Goal: Find specific page/section: Find specific page/section

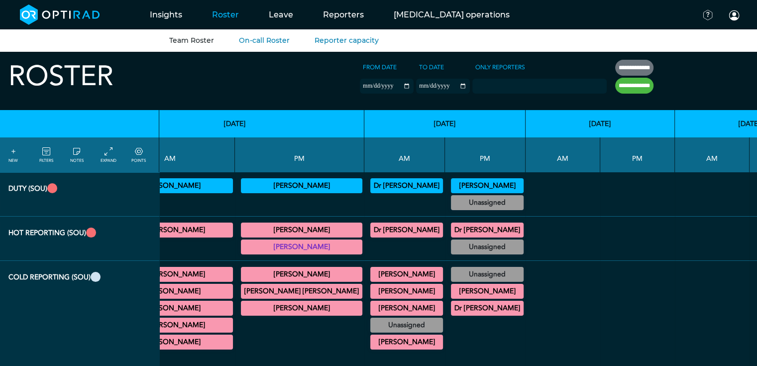
scroll to position [0, 3845]
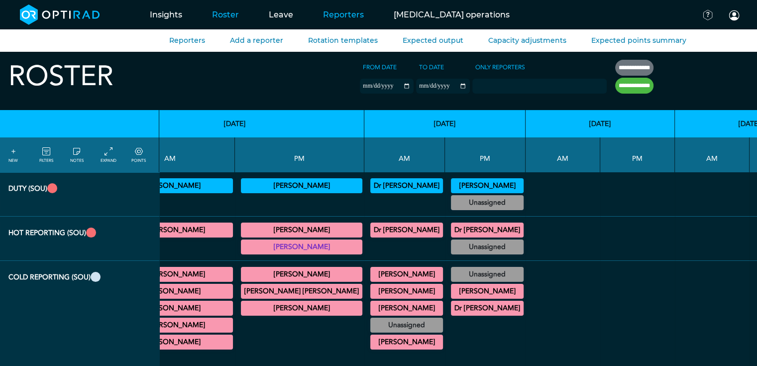
click at [340, 16] on link "Reporters" at bounding box center [343, 14] width 71 height 39
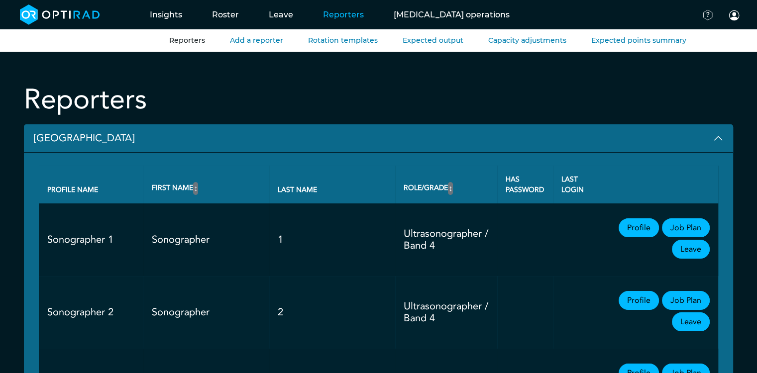
click at [99, 140] on button "Broomfield Hospital" at bounding box center [378, 138] width 709 height 28
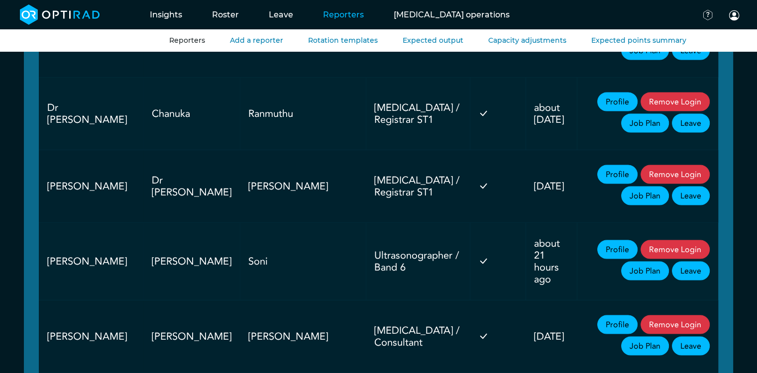
scroll to position [1993, 0]
click at [651, 262] on link "Job Plan" at bounding box center [645, 271] width 48 height 19
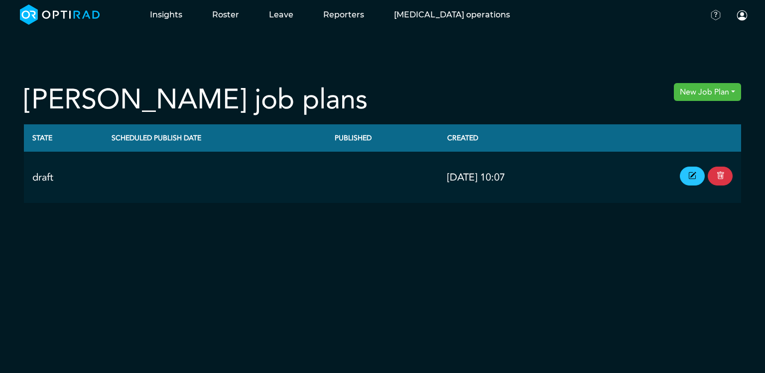
click at [685, 176] on link at bounding box center [692, 176] width 25 height 19
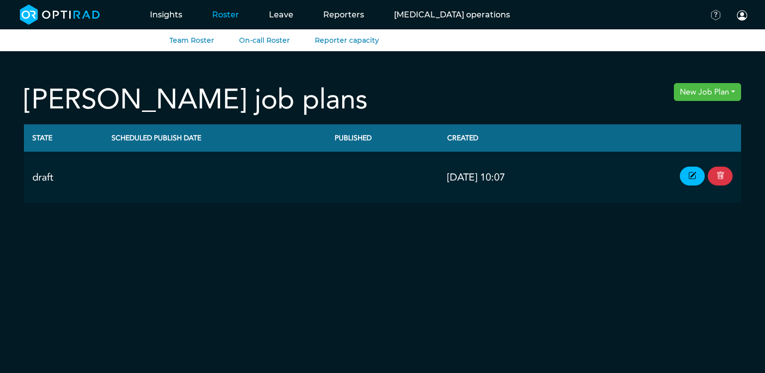
click at [224, 15] on link "Roster" at bounding box center [225, 14] width 57 height 39
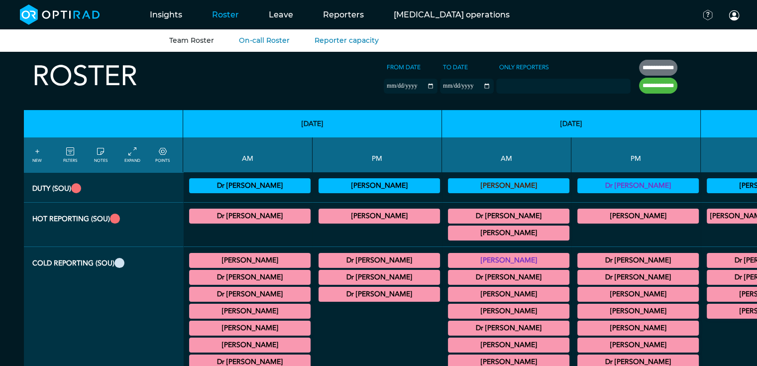
scroll to position [77, 6]
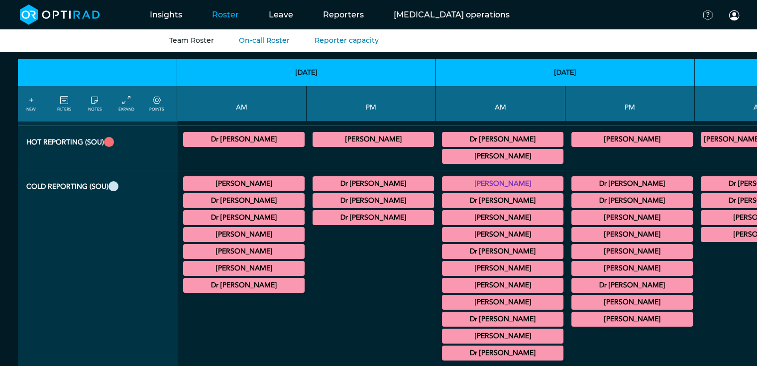
click at [328, 182] on summary "Dr [PERSON_NAME]" at bounding box center [373, 184] width 118 height 12
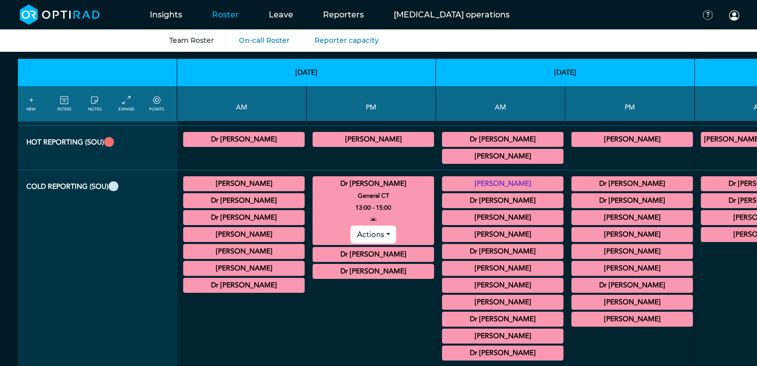
click at [158, 102] on icon at bounding box center [157, 100] width 8 height 11
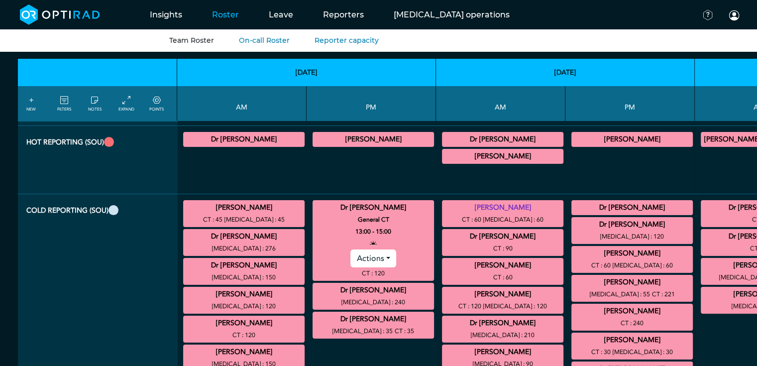
click at [322, 206] on summary "Dr [PERSON_NAME]" at bounding box center [373, 208] width 118 height 12
